Goal: Task Accomplishment & Management: Use online tool/utility

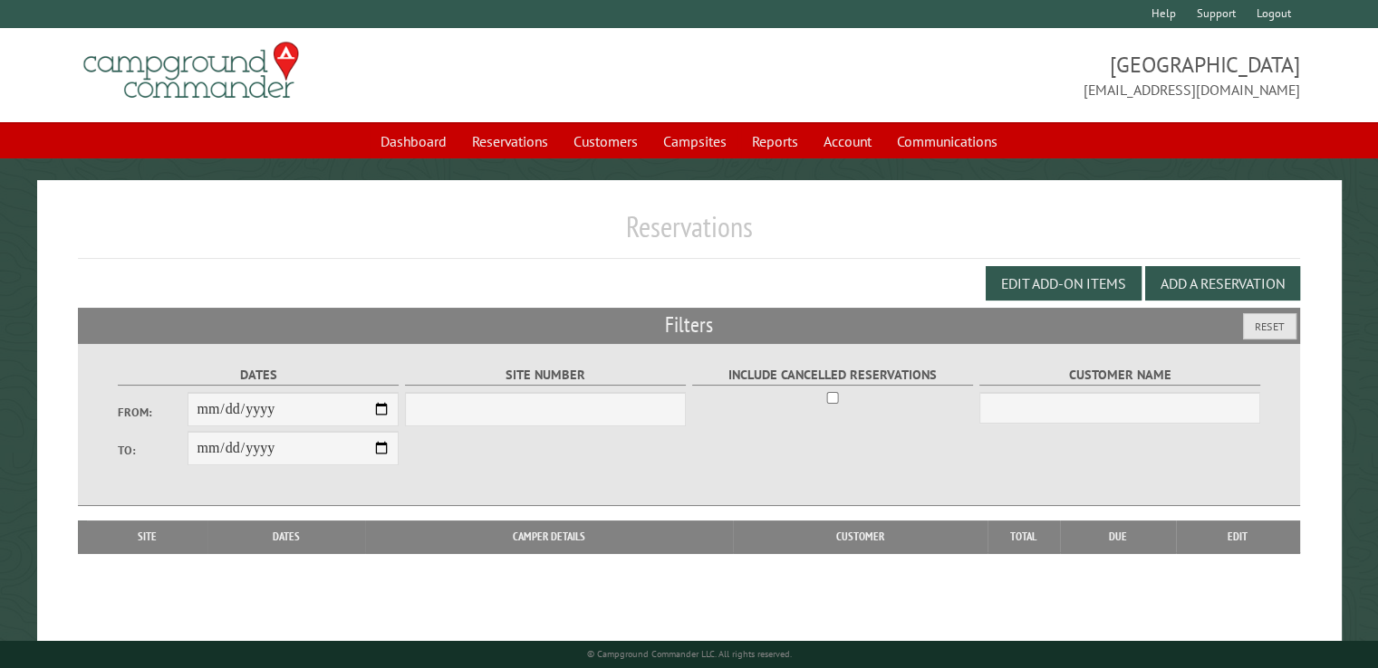
select select "***"
click at [504, 142] on link "Reservations" at bounding box center [510, 141] width 98 height 34
